Goal: Check status: Check status

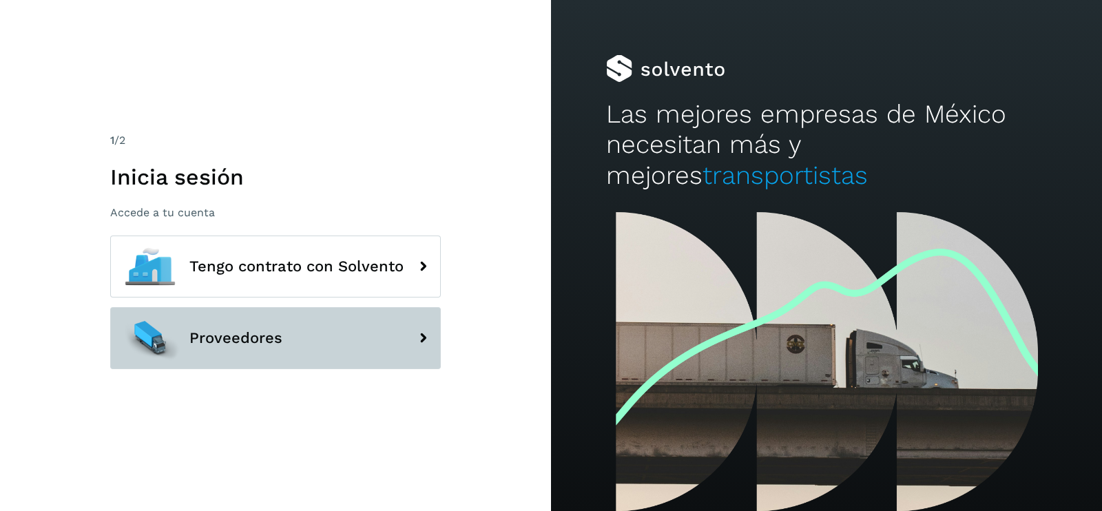
click at [292, 332] on button "Proveedores" at bounding box center [275, 338] width 331 height 62
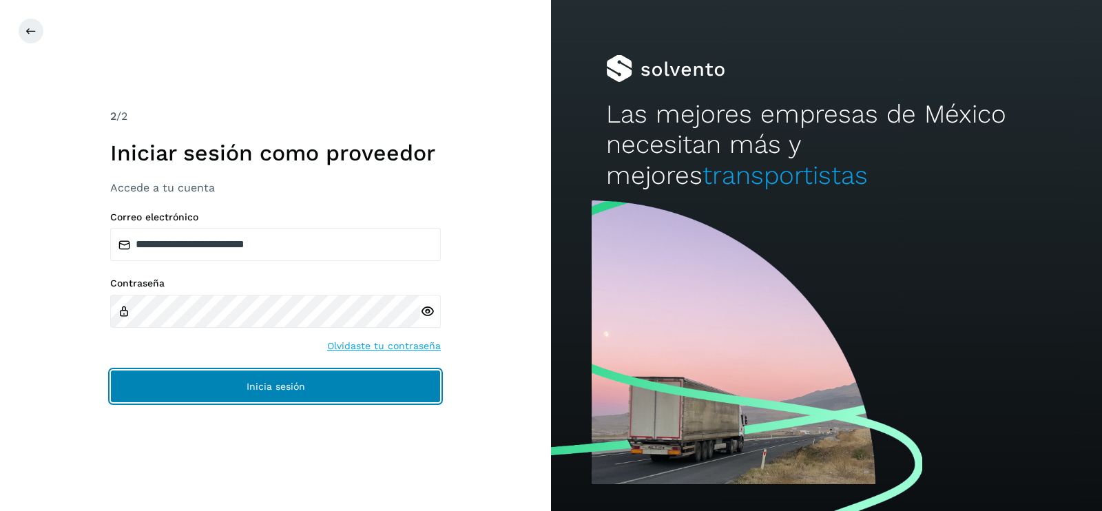
click at [298, 370] on button "Inicia sesión" at bounding box center [275, 386] width 331 height 33
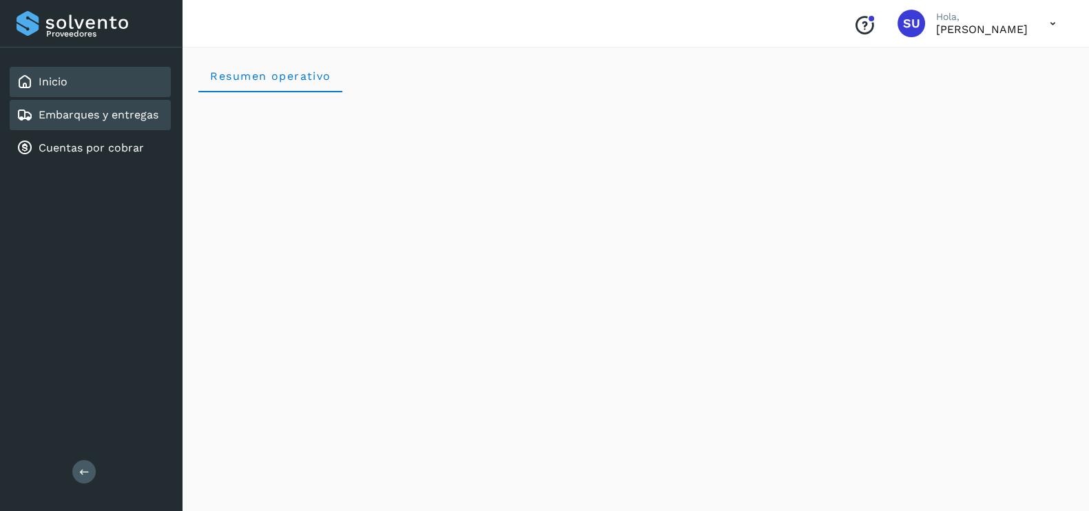
click at [88, 116] on link "Embarques y entregas" at bounding box center [99, 114] width 120 height 13
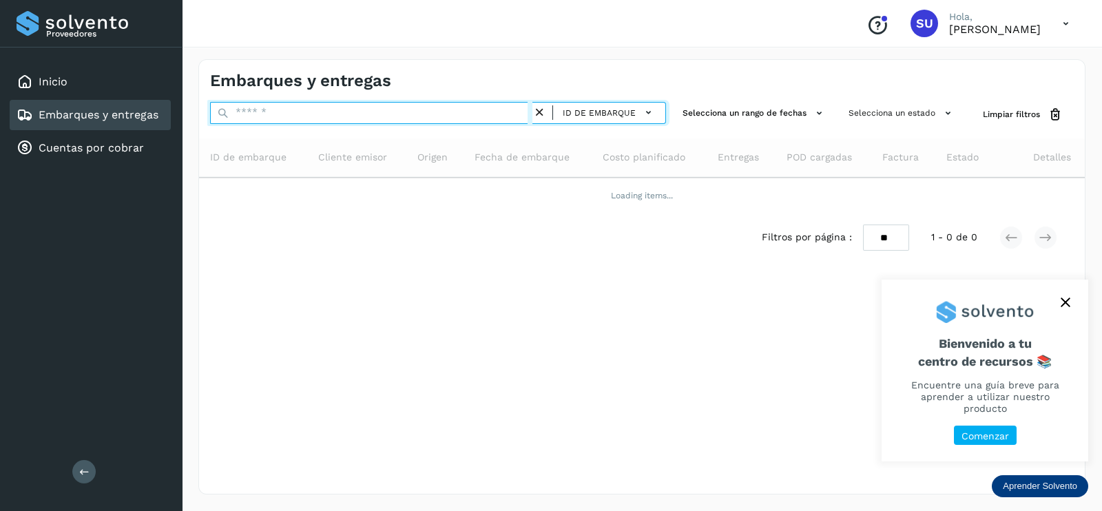
click at [280, 121] on input "text" at bounding box center [371, 113] width 322 height 22
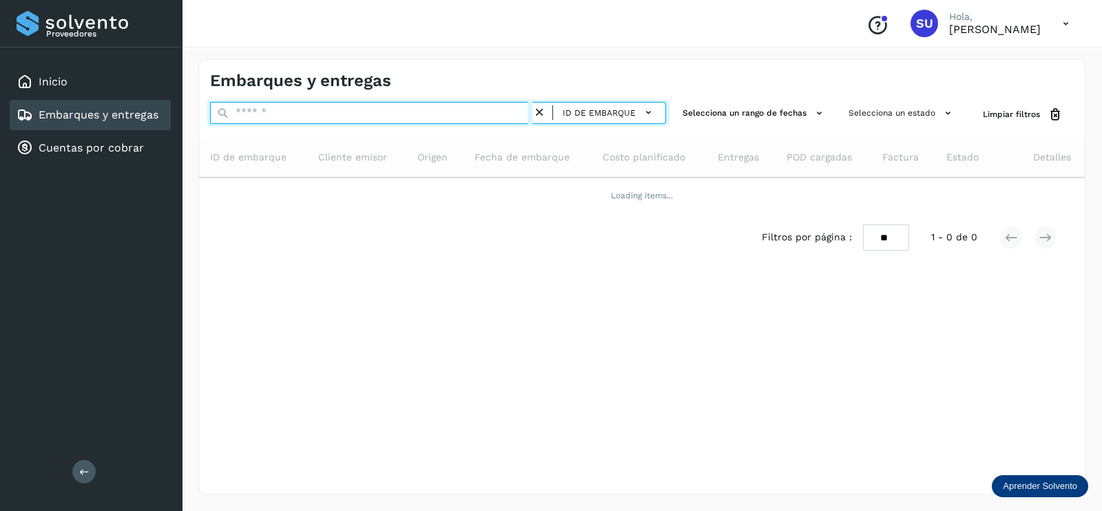
click at [289, 118] on input "text" at bounding box center [371, 113] width 322 height 22
paste input "**********"
type input "**********"
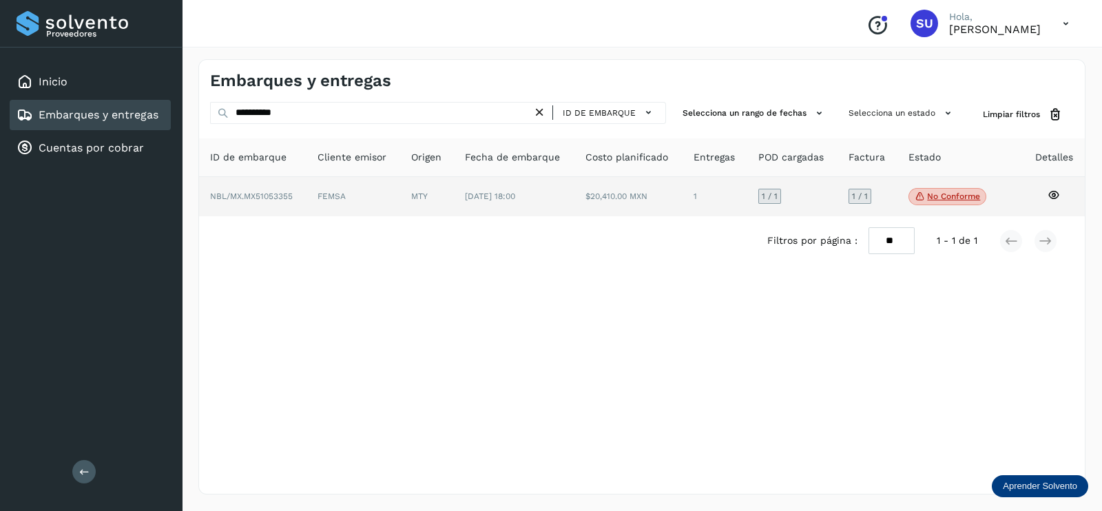
click at [1049, 195] on icon at bounding box center [1054, 195] width 12 height 12
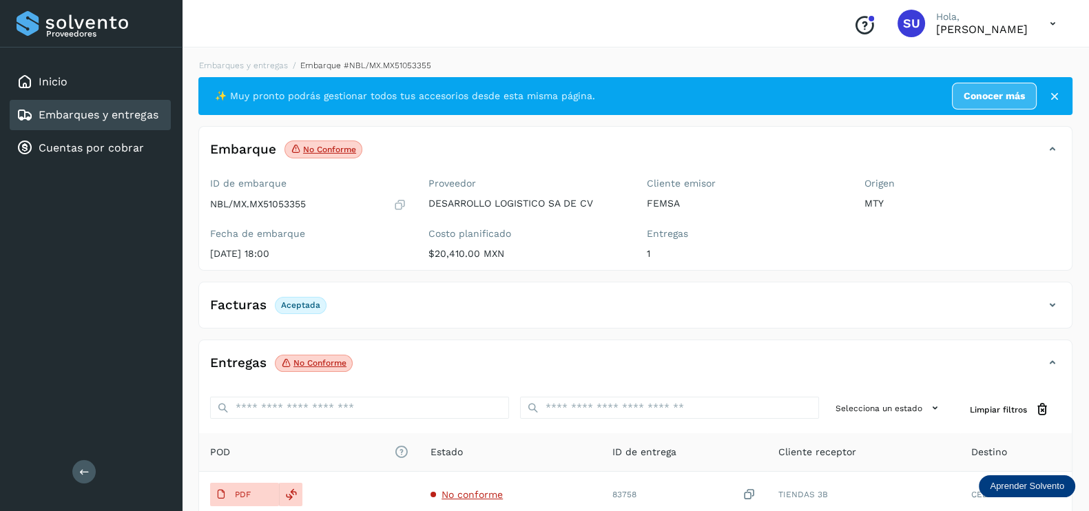
click at [312, 359] on p "No conforme" at bounding box center [320, 363] width 53 height 10
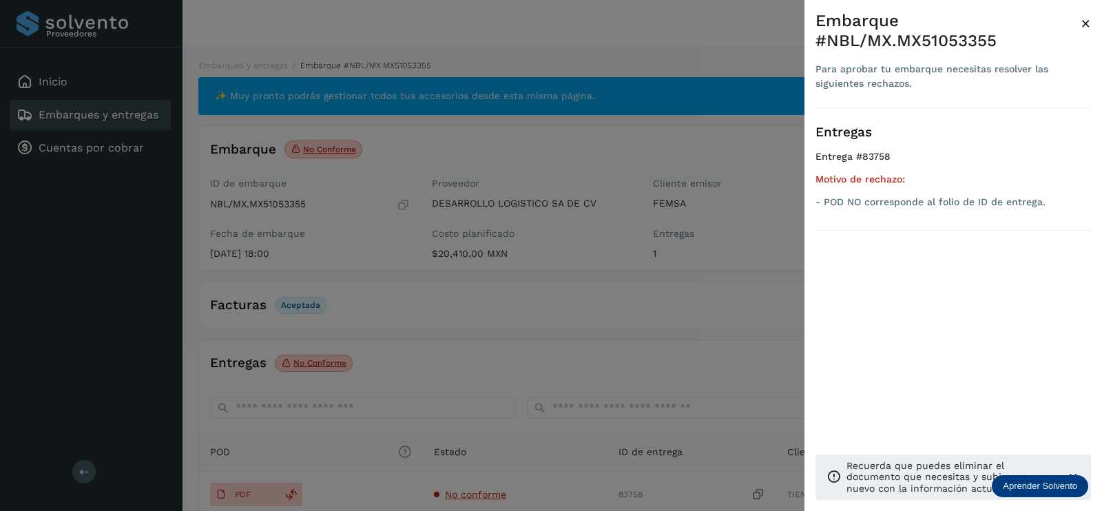
click at [692, 54] on div at bounding box center [551, 255] width 1102 height 511
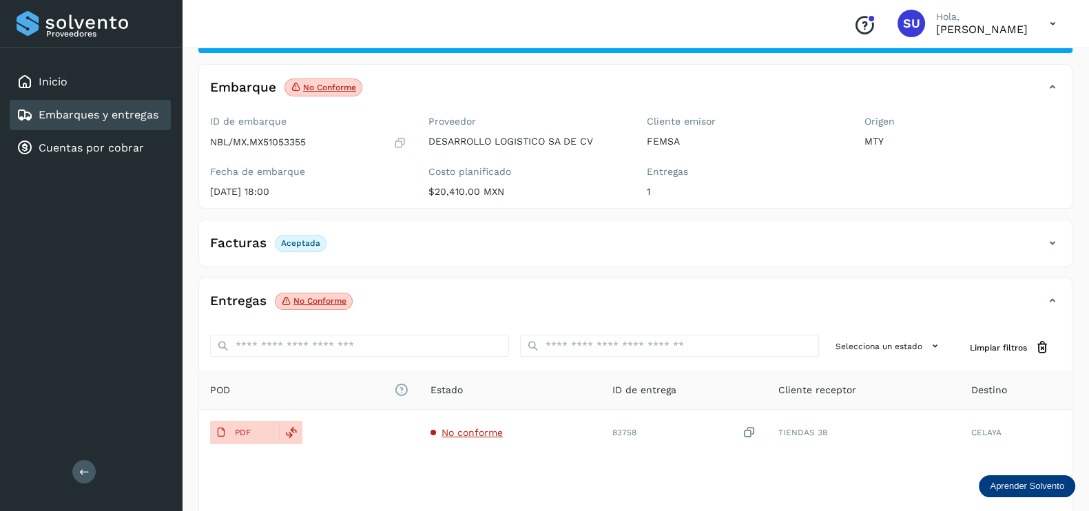
scroll to position [140, 0]
